Goal: Browse casually

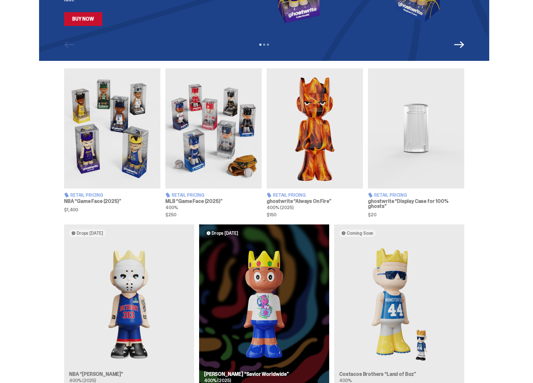
scroll to position [476, 0]
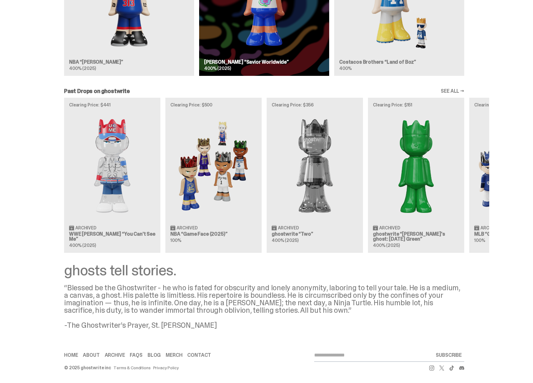
click at [177, 357] on link "Merch" at bounding box center [174, 355] width 17 height 5
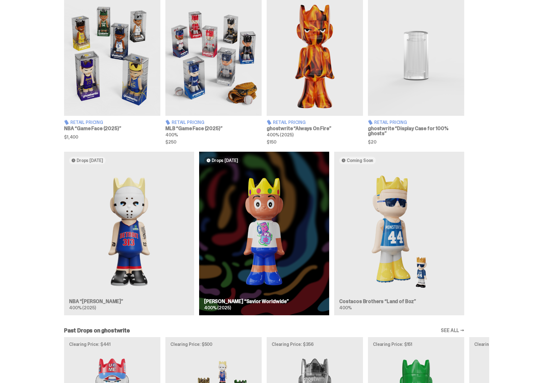
scroll to position [0, 0]
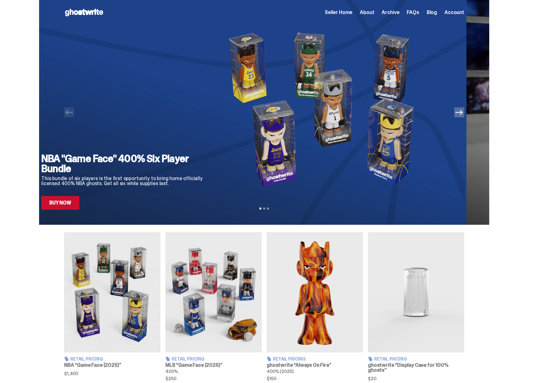
click at [354, 163] on img at bounding box center [324, 109] width 213 height 169
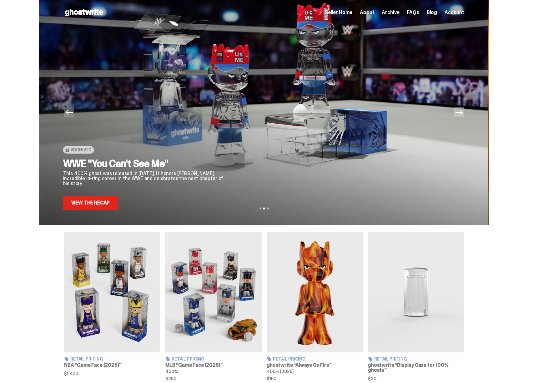
click at [302, 136] on div at bounding box center [346, 117] width 213 height 185
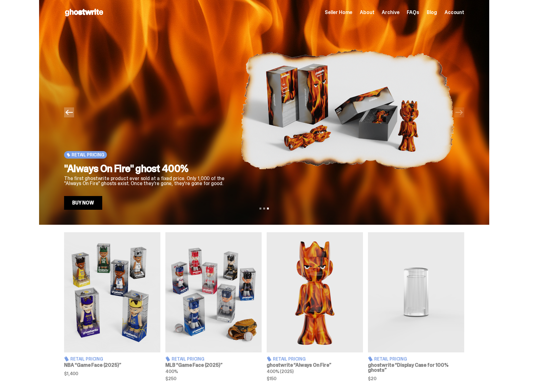
click at [219, 150] on div "Retail Pricing "Always On Fire" ghost 400% The first ghostwrite product ever so…" at bounding box center [147, 117] width 166 height 185
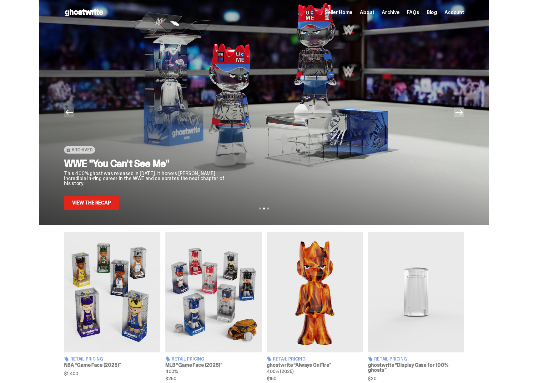
click at [231, 146] on div "Archived WWE "You Can't See Me" This 400% ghost was released in [DATE]. It hono…" at bounding box center [147, 117] width 166 height 185
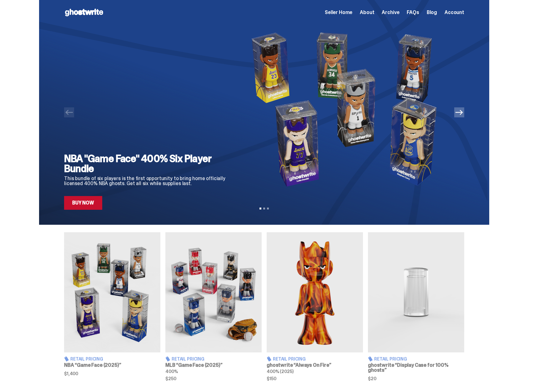
click at [462, 115] on icon "Next" at bounding box center [458, 112] width 7 height 7
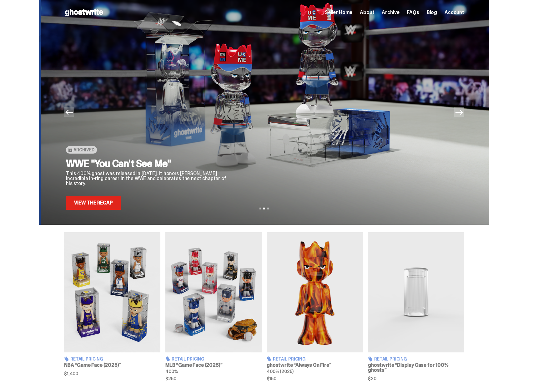
click at [462, 115] on icon "Next" at bounding box center [458, 112] width 7 height 7
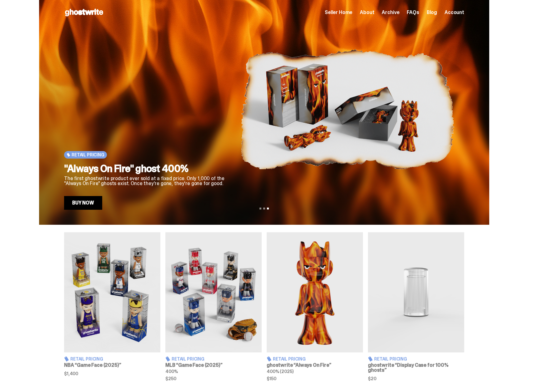
click at [89, 11] on icon at bounding box center [84, 12] width 40 height 10
